Goal: Transaction & Acquisition: Subscribe to service/newsletter

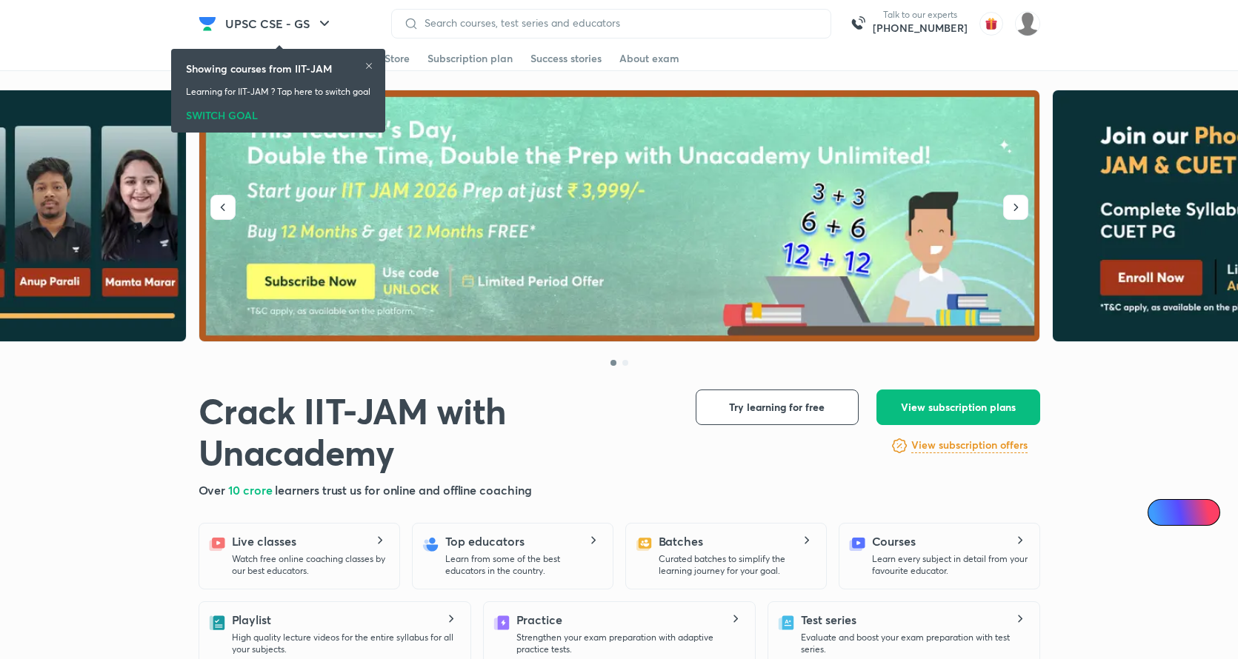
click at [369, 63] on icon at bounding box center [369, 66] width 9 height 9
click at [369, 65] on icon at bounding box center [369, 66] width 9 height 9
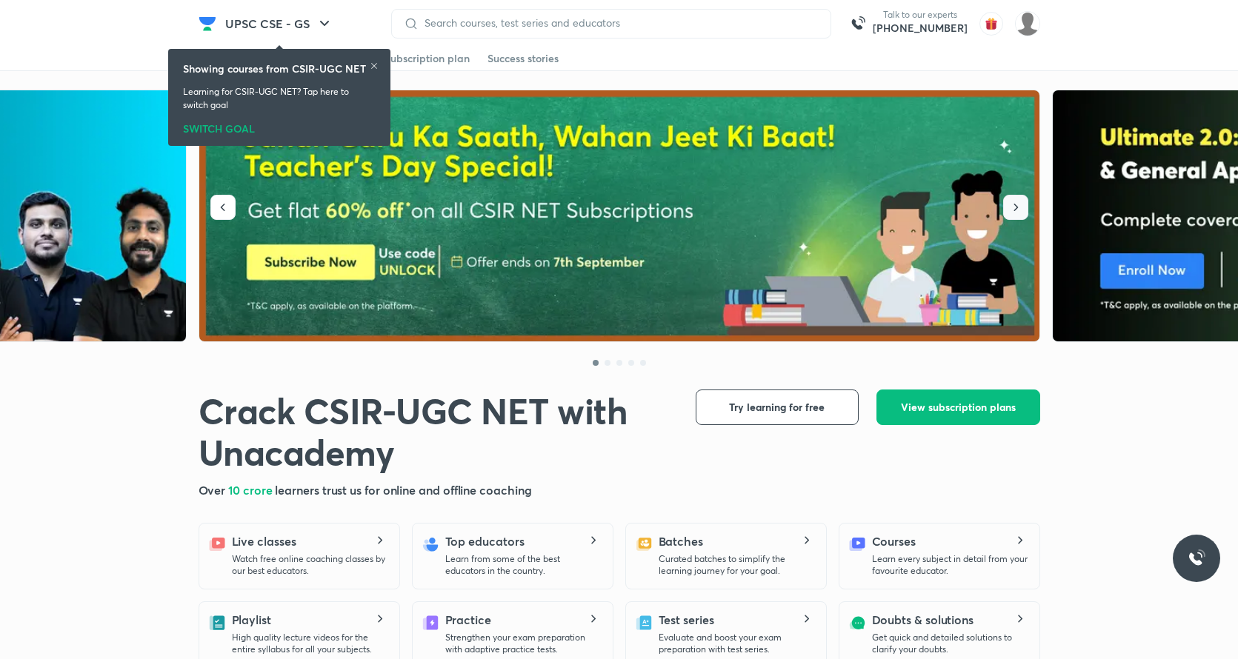
click at [1020, 209] on icon "button" at bounding box center [1015, 207] width 15 height 15
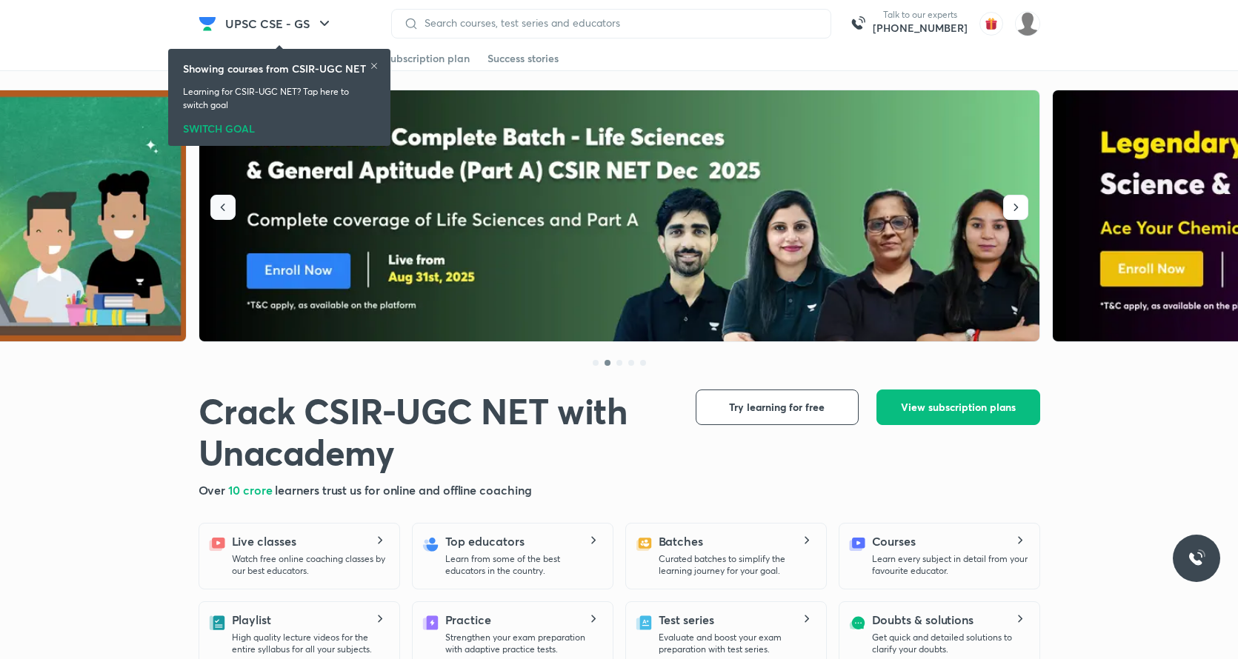
click at [210, 207] on button "button" at bounding box center [222, 207] width 25 height 25
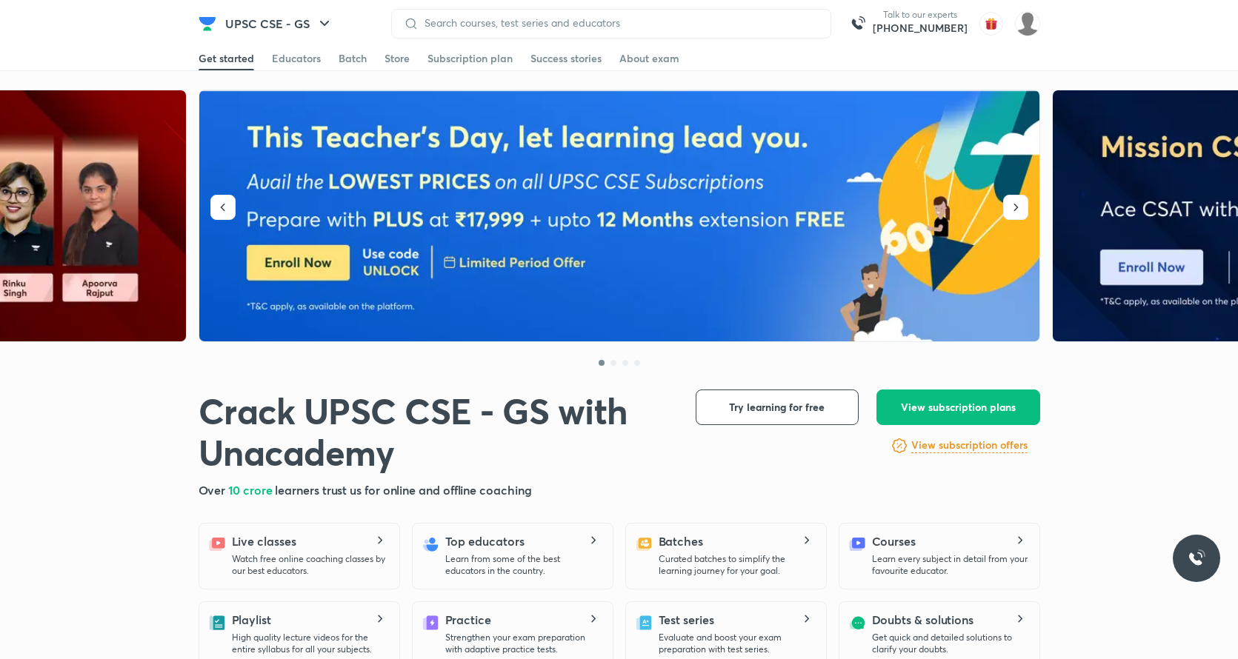
click at [293, 30] on button "UPSC CSE - GS" at bounding box center [279, 24] width 126 height 30
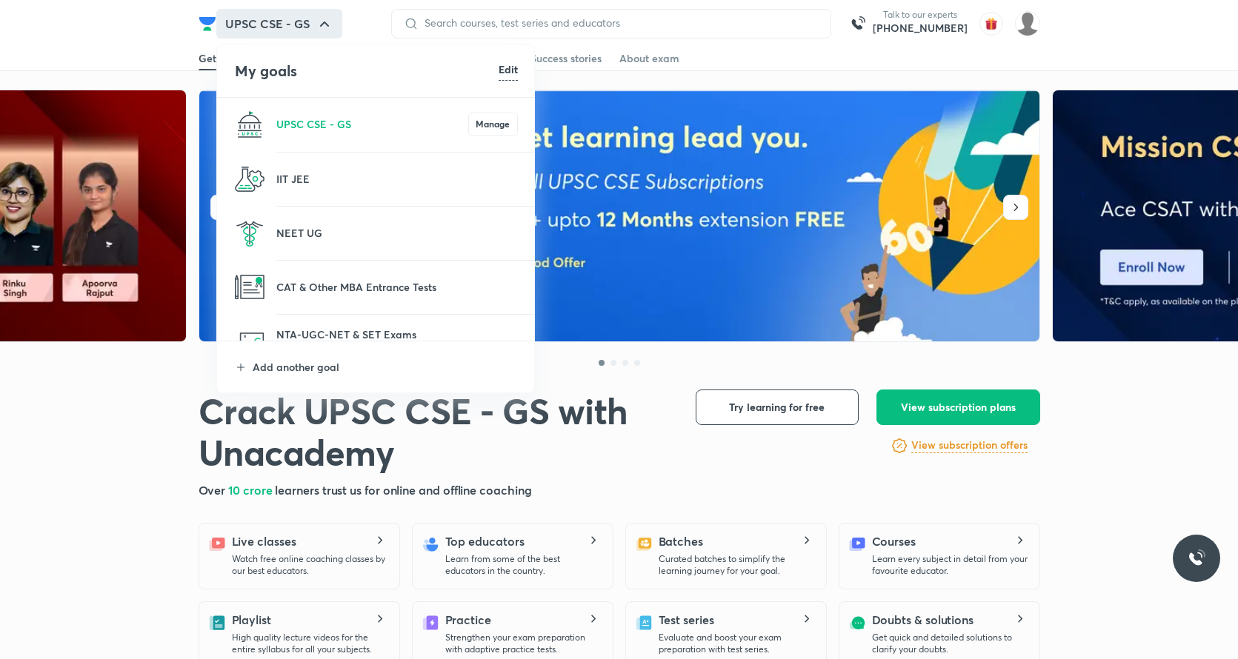
click at [312, 375] on li "Add another goal" at bounding box center [376, 367] width 319 height 51
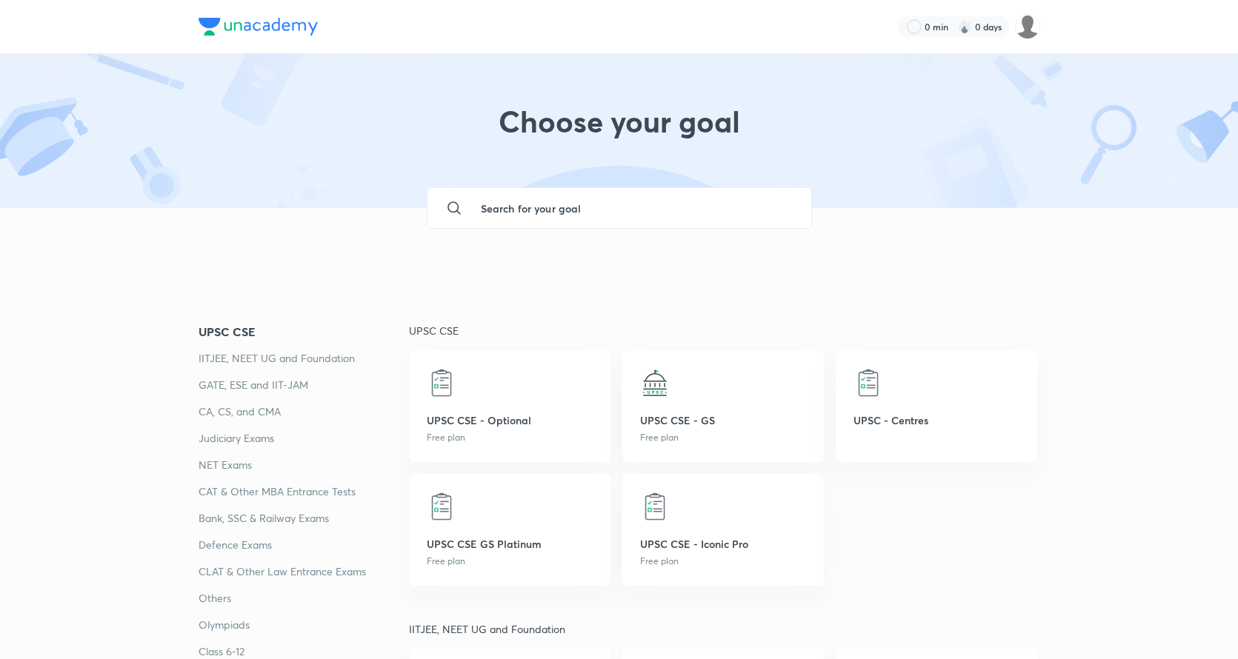
click at [505, 210] on input "text" at bounding box center [634, 208] width 330 height 40
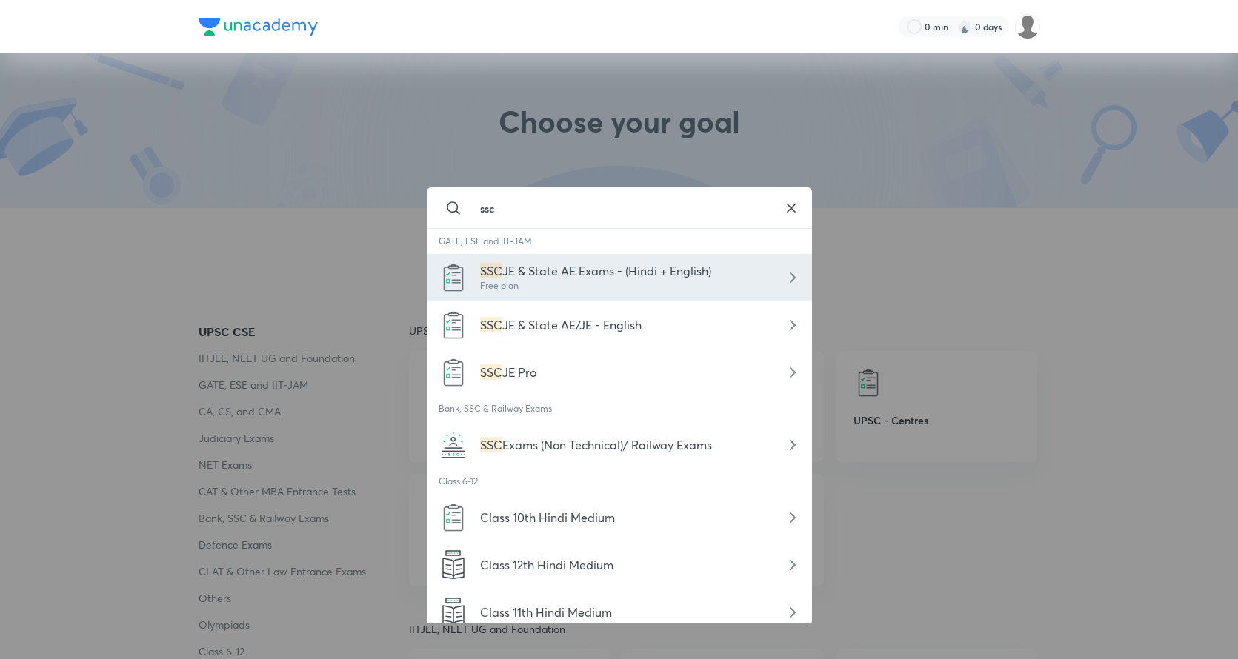
click at [582, 287] on div "Free plan" at bounding box center [595, 285] width 231 height 13
type input "SSC JE & State AE Exams - (Hindi + English)"
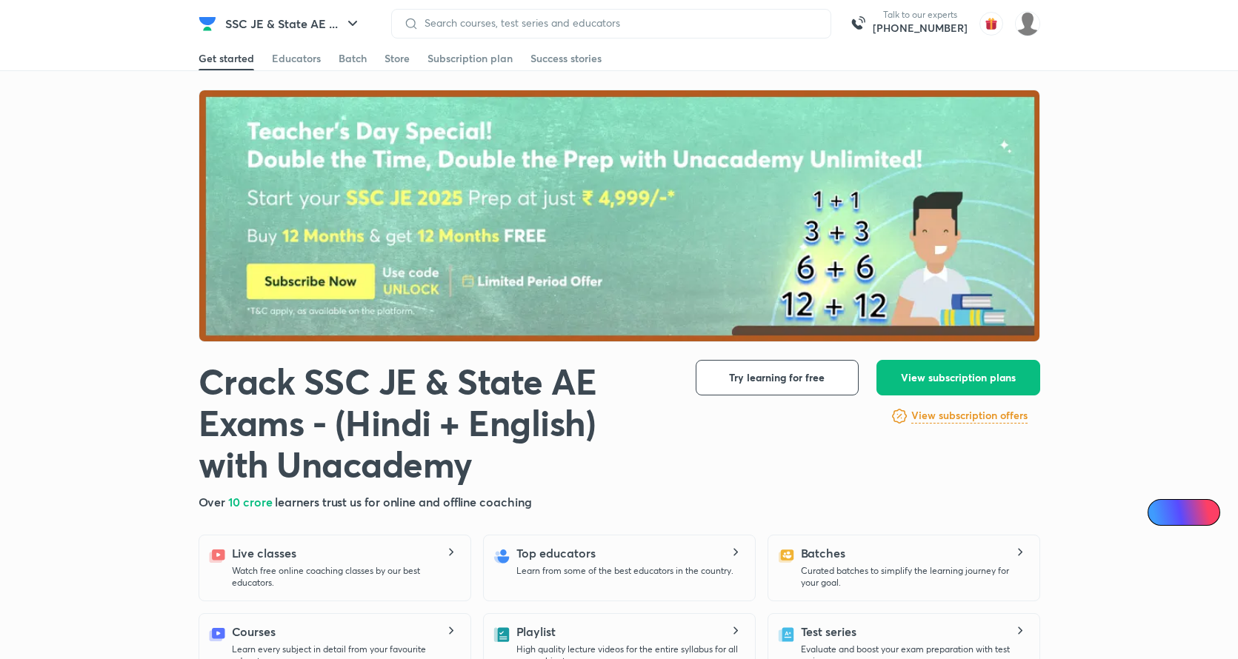
click at [564, 190] on img at bounding box center [620, 216] width 842 height 252
